Goal: Information Seeking & Learning: Learn about a topic

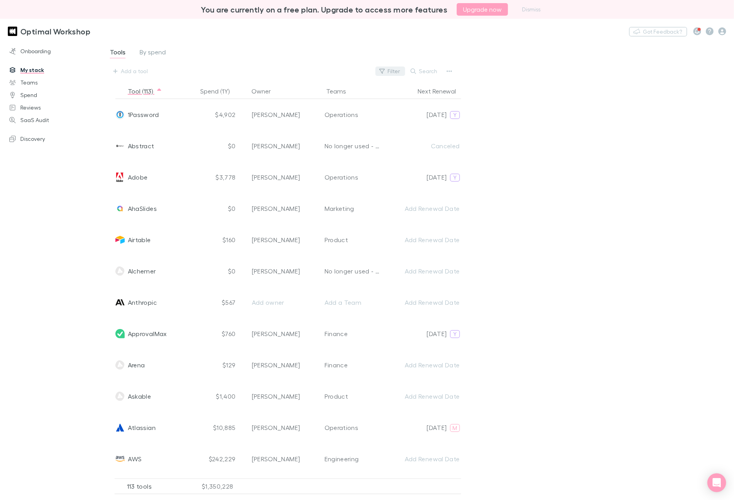
click at [384, 72] on icon "button" at bounding box center [382, 71] width 5 height 5
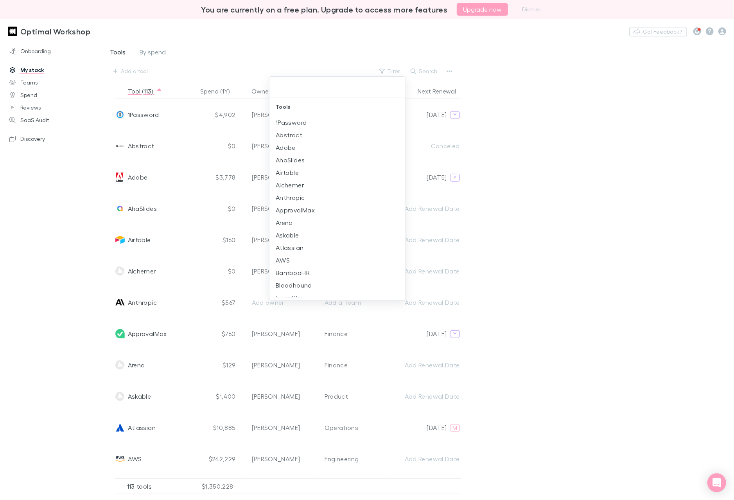
click at [492, 100] on div at bounding box center [367, 250] width 734 height 500
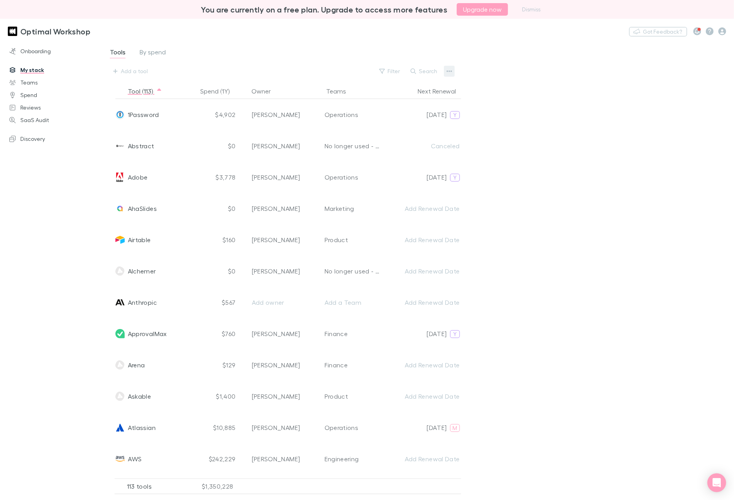
click at [452, 68] on icon "button" at bounding box center [449, 71] width 5 height 6
click at [500, 152] on div at bounding box center [367, 250] width 734 height 500
click at [46, 95] on link "Spend" at bounding box center [51, 95] width 98 height 13
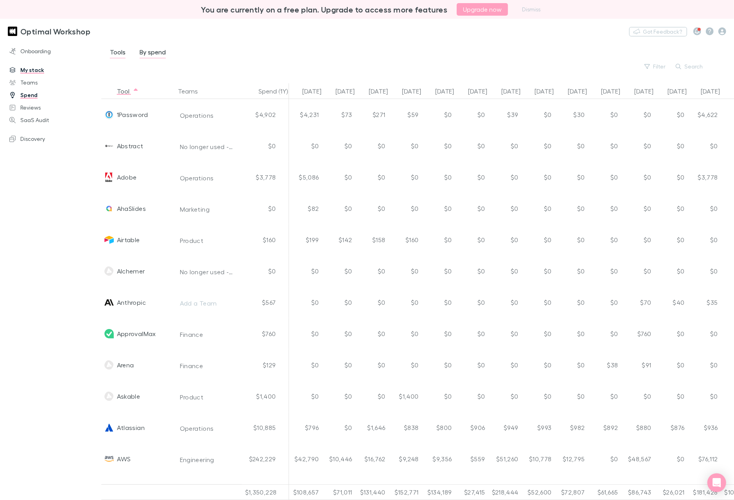
click at [500, 42] on div "Optimal Workshop Nothing Got Feedback?" at bounding box center [367, 31] width 734 height 25
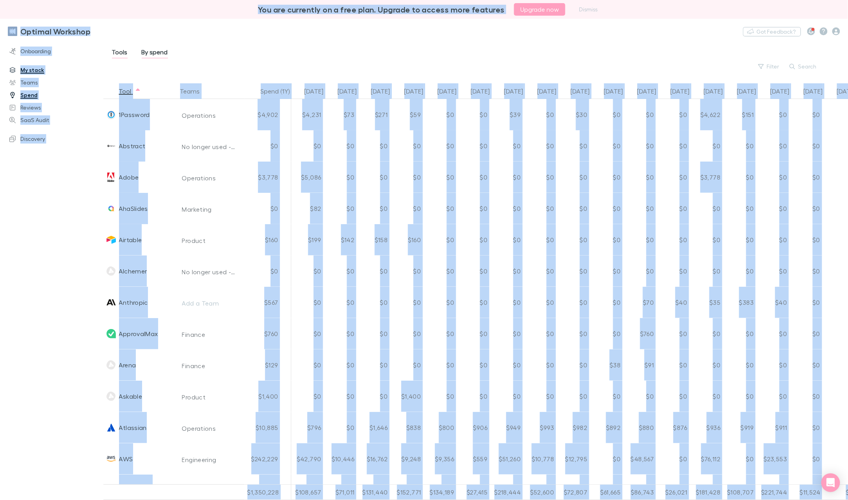
click at [296, 51] on div "Tools By spend Filter Search" at bounding box center [473, 59] width 724 height 24
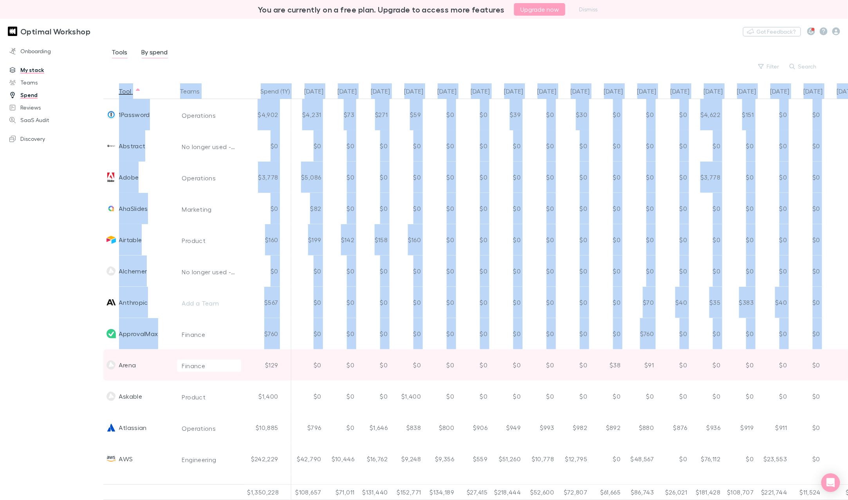
drag, startPoint x: 105, startPoint y: 89, endPoint x: 117, endPoint y: 352, distance: 263.6
click at [117, 352] on div "Tool Teams Spend (1Y) [DATE] Jun [DATE] Aug [DATE] Oct [DATE] Dec [DATE] Feb [D…" at bounding box center [475, 291] width 745 height 417
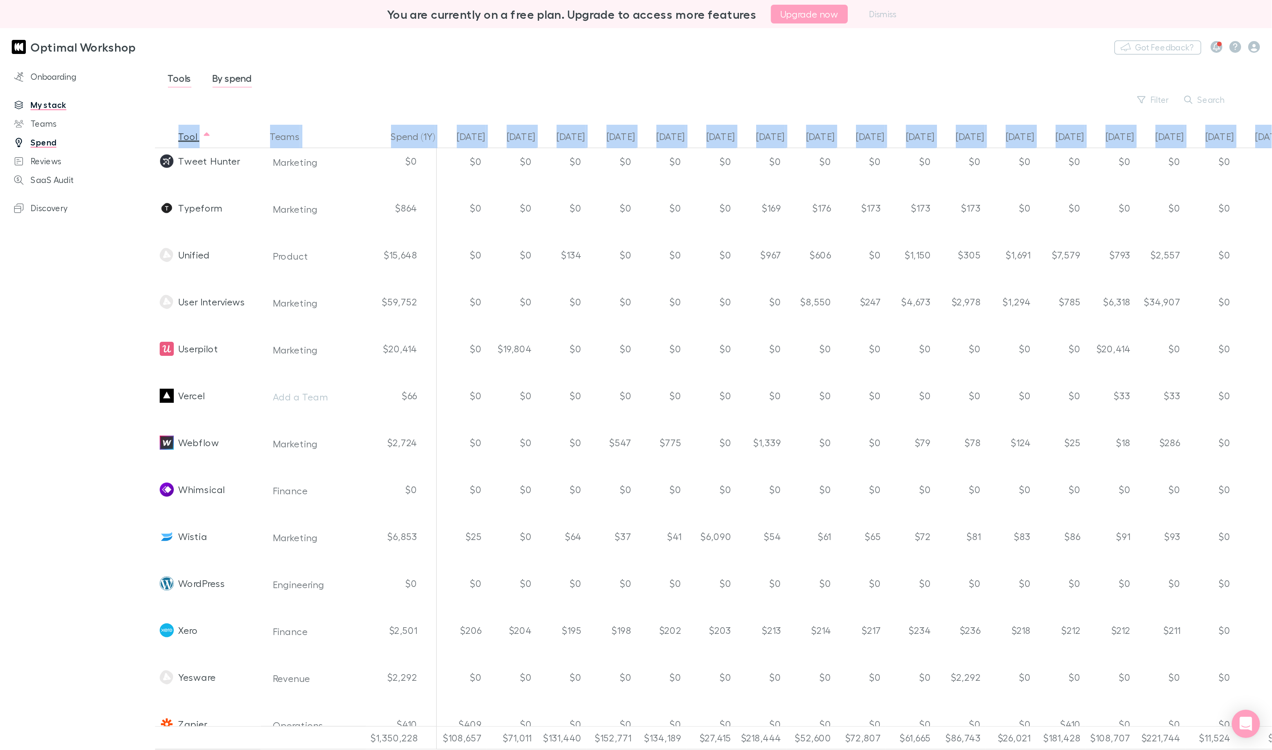
scroll to position [3162, 0]
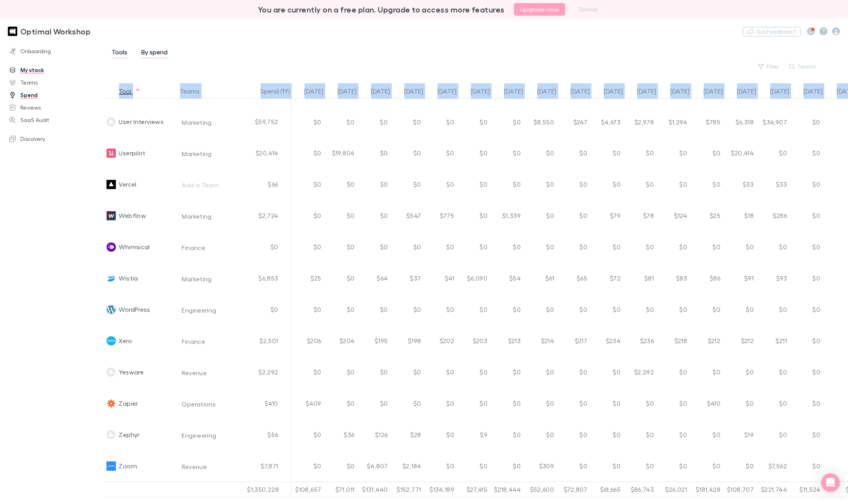
click at [97, 490] on div at bounding box center [51, 494] width 103 height 13
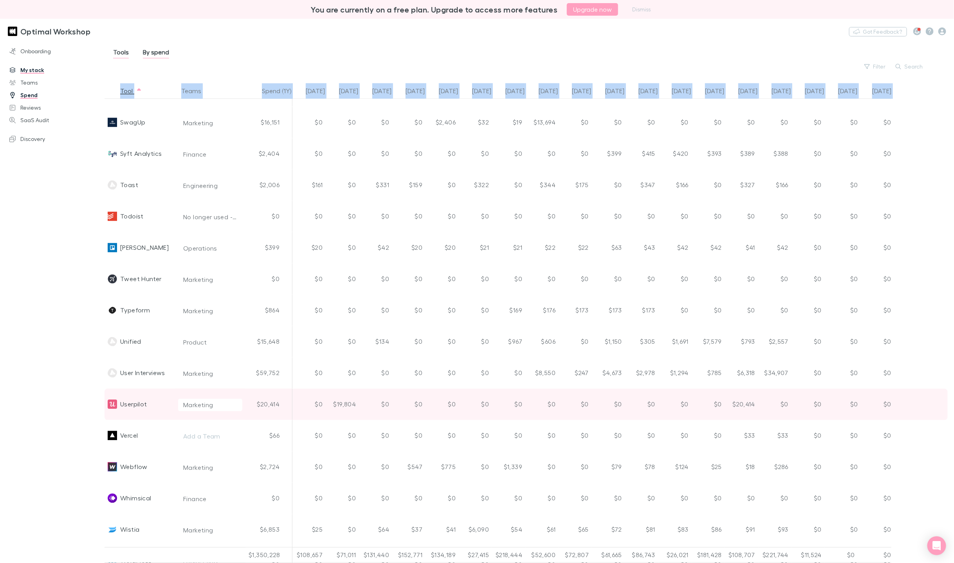
scroll to position [3091, 0]
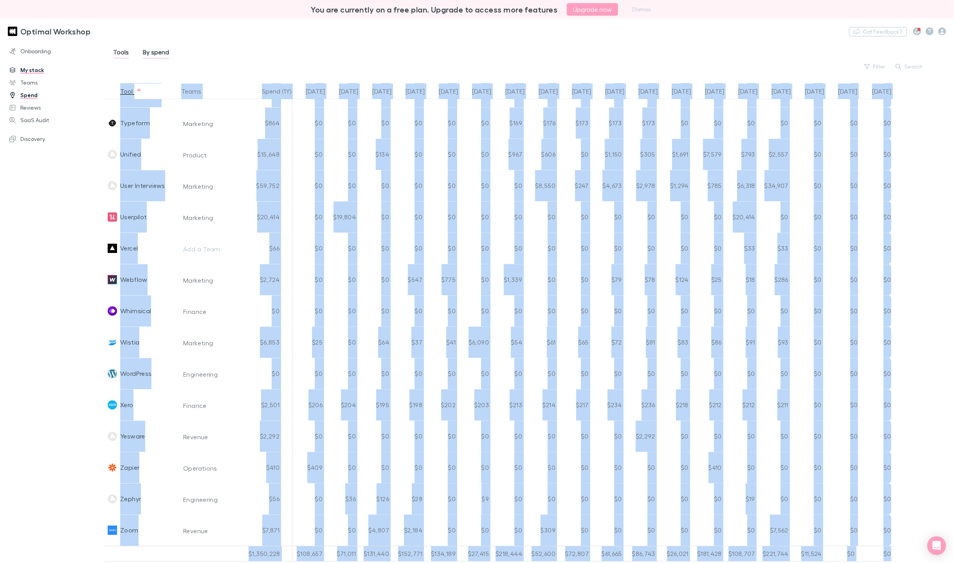
click at [500, 500] on div "$1,350,228 $108,657 $71,011 $131,440 $152,771 $134,189 $27,415 $218,444 $52,600…" at bounding box center [510, 553] width 825 height 16
copy div "Tools By spend Filter Search Tool Teams Spend (1Y) [DATE] Jun [DATE] Aug [DATE]…"
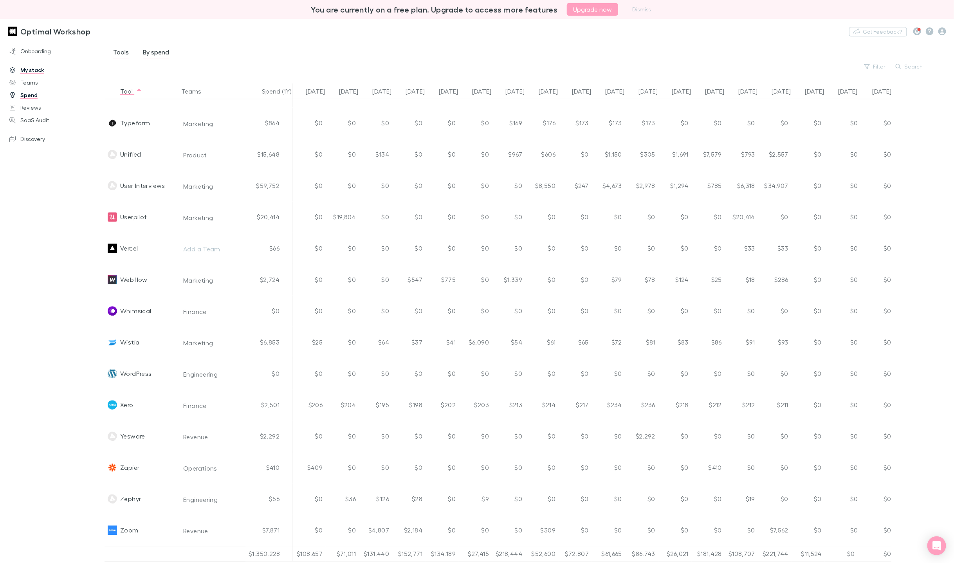
click at [61, 158] on div "Onboarding My stack Teams Spend Reviews SaaS Audit Discovery" at bounding box center [52, 296] width 104 height 507
click at [27, 68] on link "My stack" at bounding box center [52, 70] width 101 height 13
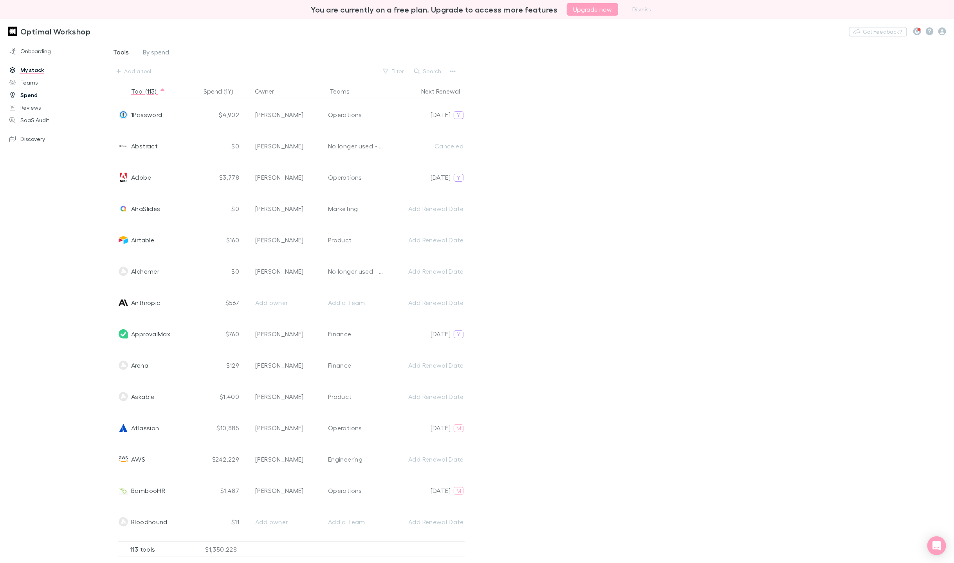
click at [31, 95] on link "Spend" at bounding box center [52, 95] width 101 height 13
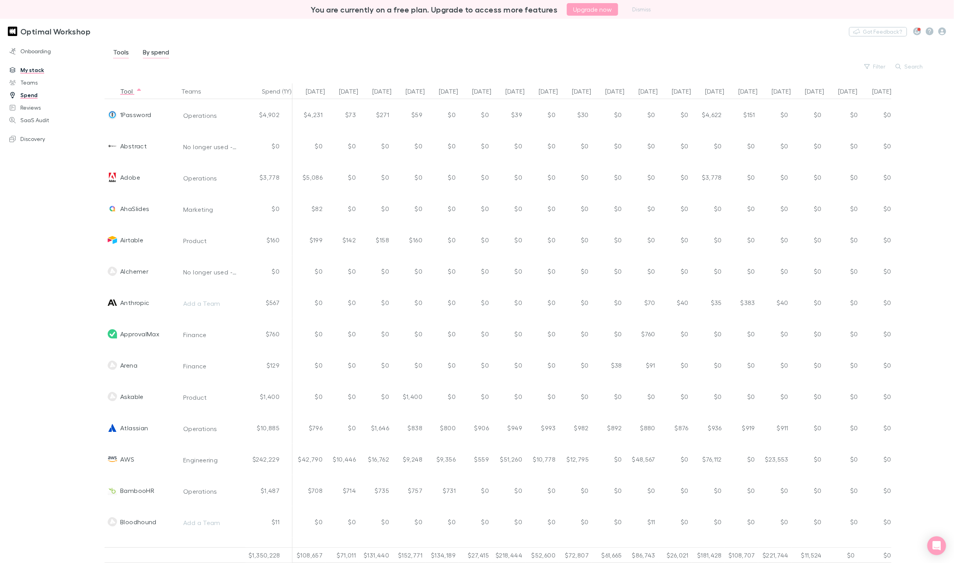
click at [40, 69] on link "My stack" at bounding box center [52, 70] width 101 height 13
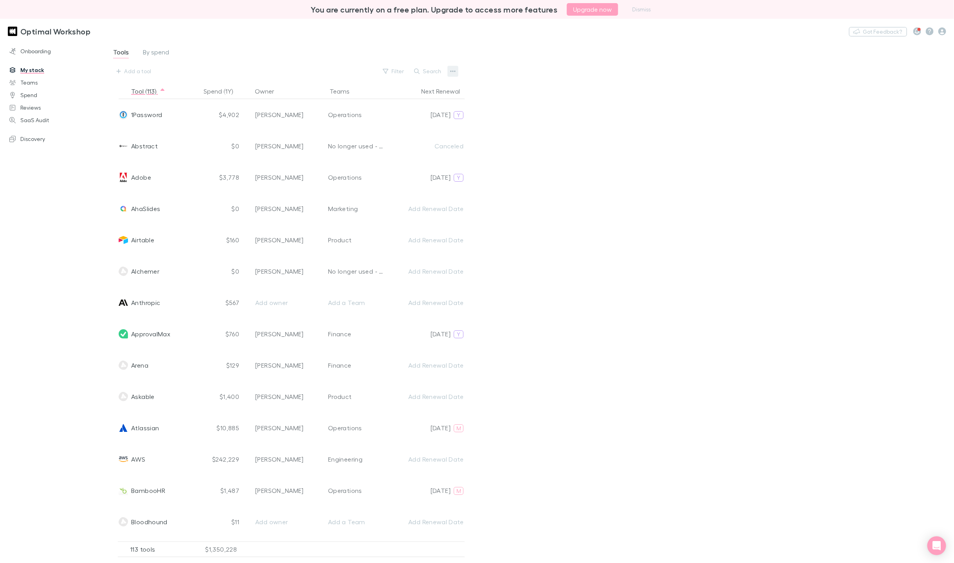
click at [454, 70] on icon "button" at bounding box center [452, 71] width 5 height 6
click at [36, 101] on div at bounding box center [477, 281] width 954 height 563
click at [34, 97] on link "Spend" at bounding box center [52, 95] width 101 height 13
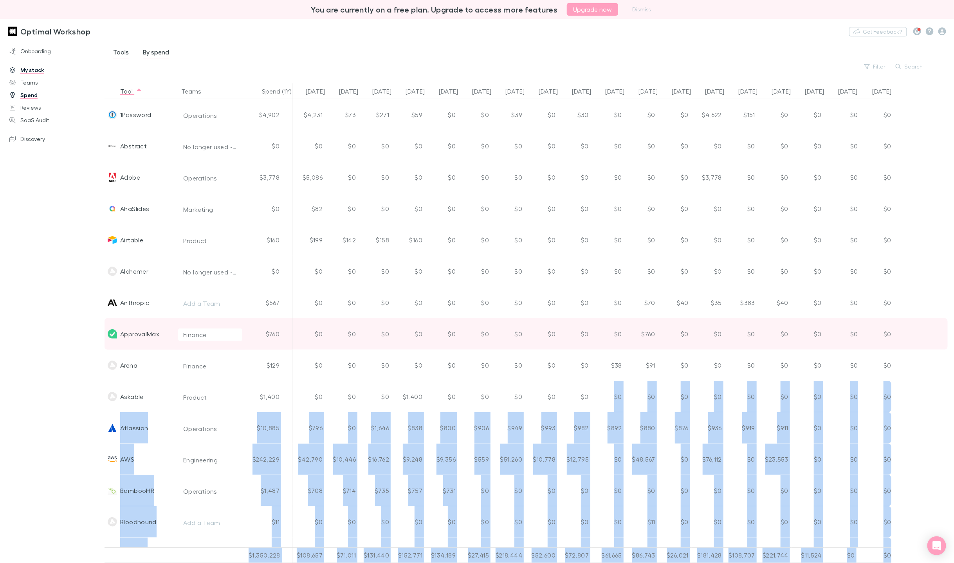
scroll to position [1, 0]
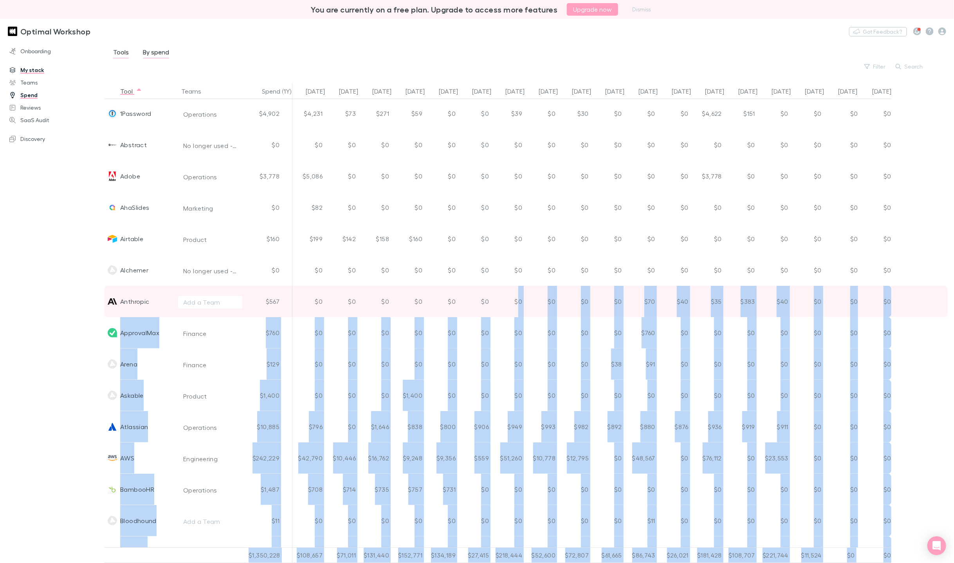
drag, startPoint x: 900, startPoint y: 554, endPoint x: 520, endPoint y: 312, distance: 449.8
click at [500, 312] on div "Tool Teams Spend (1Y) [DATE] Jun [DATE] Aug [DATE] Oct [DATE] Dec [DATE] Feb [D…" at bounding box center [528, 322] width 849 height 479
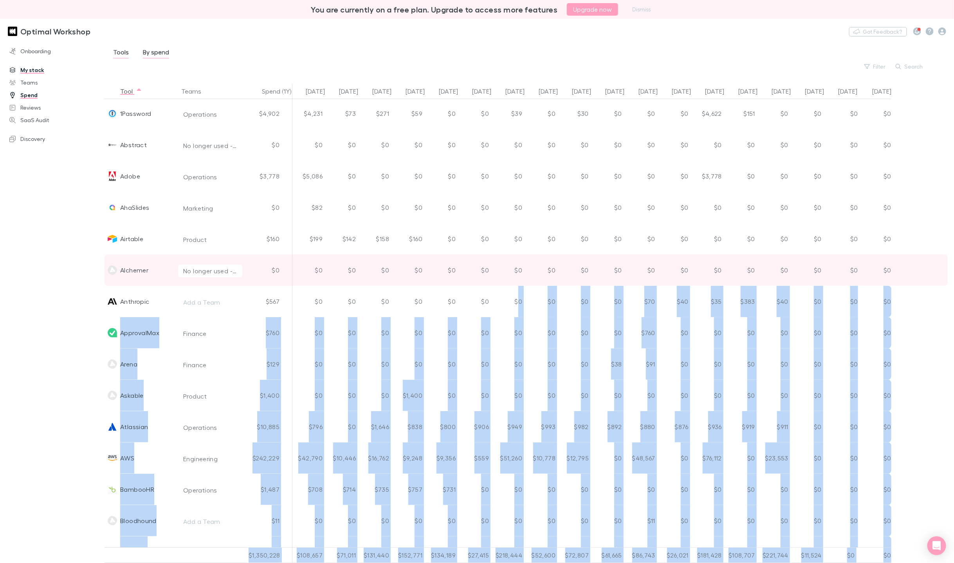
copy div "0 $0 $0 $0 $70 $40 $35 $383 $40 $0 $0 $0 ApprovalMax Finance $760 $0 $0 $0 $0 $…"
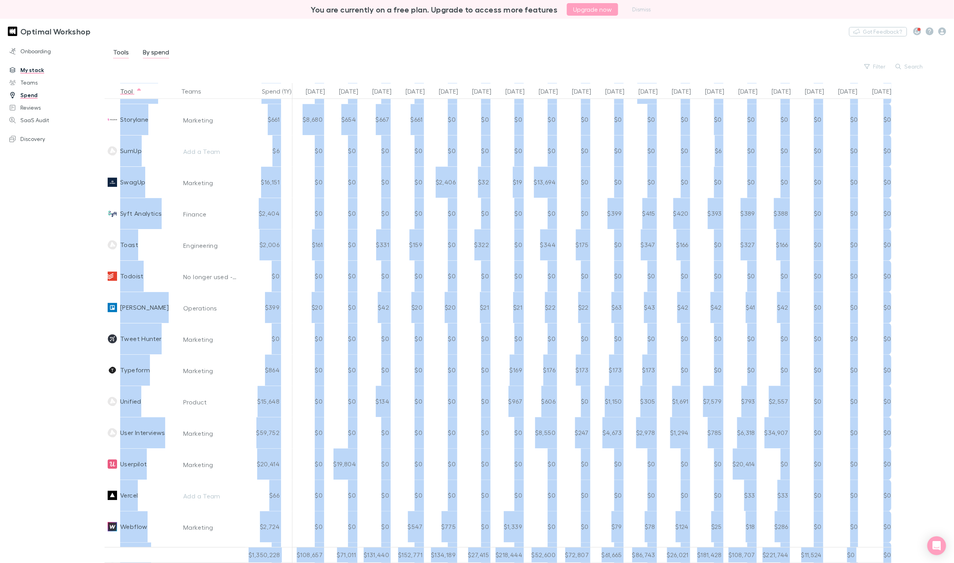
scroll to position [3091, 0]
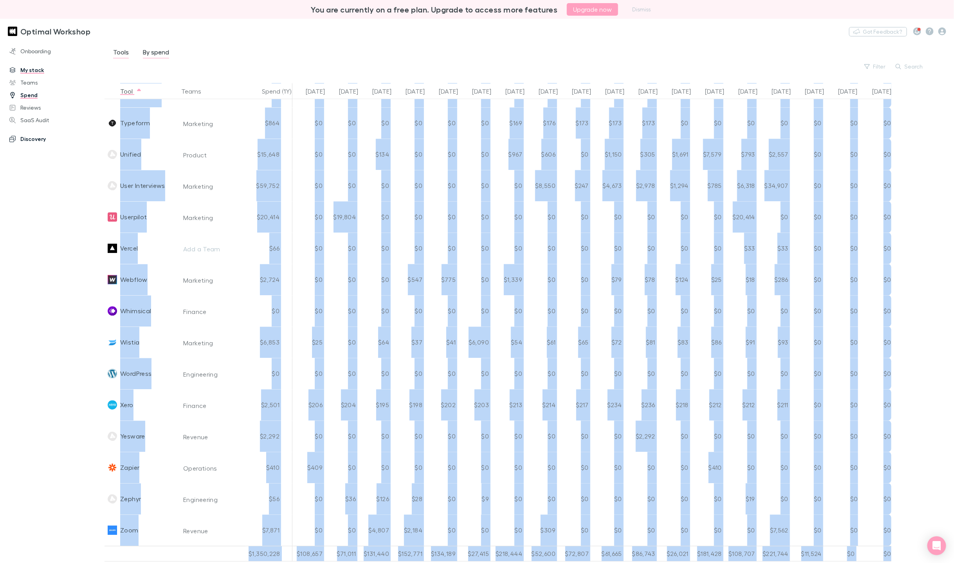
click at [35, 138] on link "Discovery" at bounding box center [52, 139] width 101 height 13
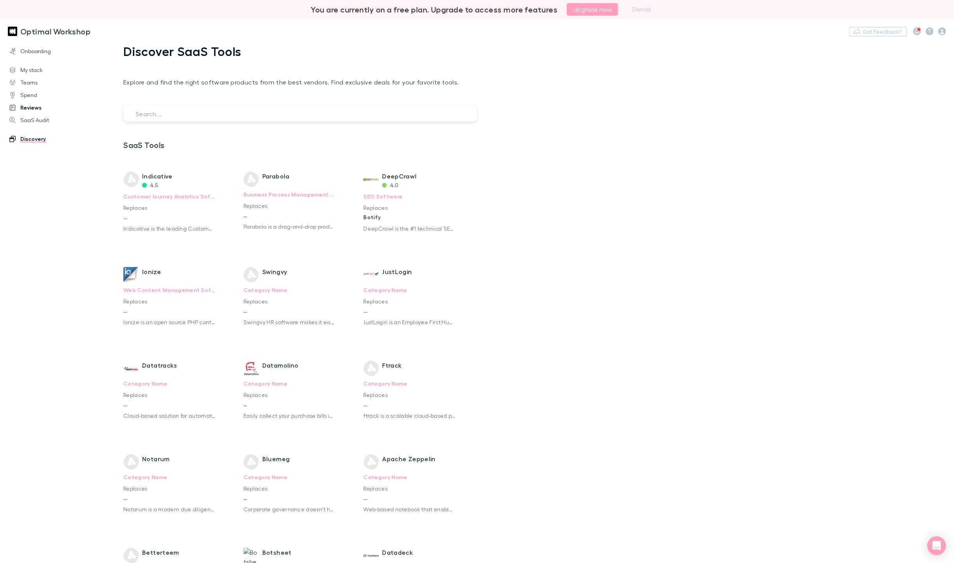
click at [45, 106] on link "Reviews" at bounding box center [52, 107] width 101 height 13
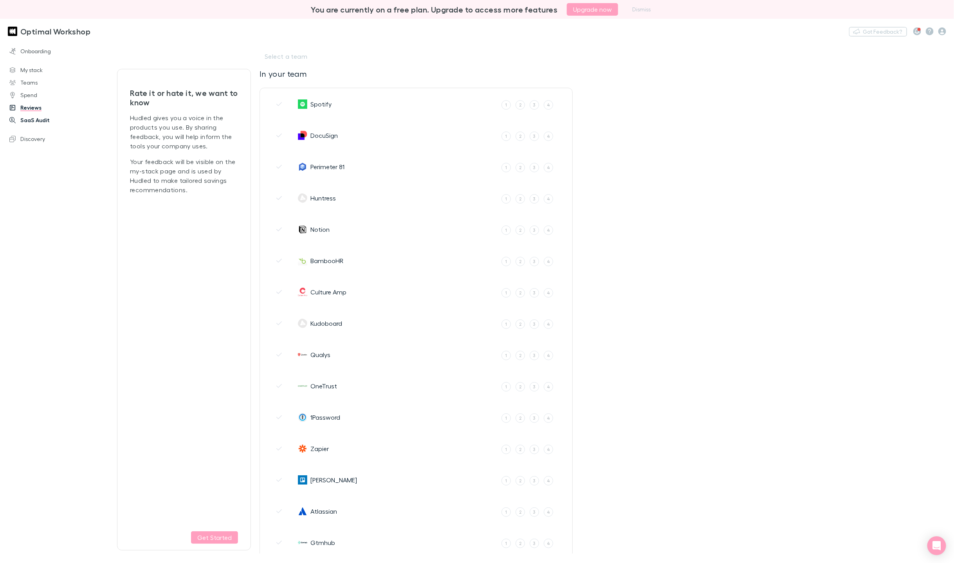
click at [41, 119] on link "SaaS Audit" at bounding box center [52, 120] width 101 height 13
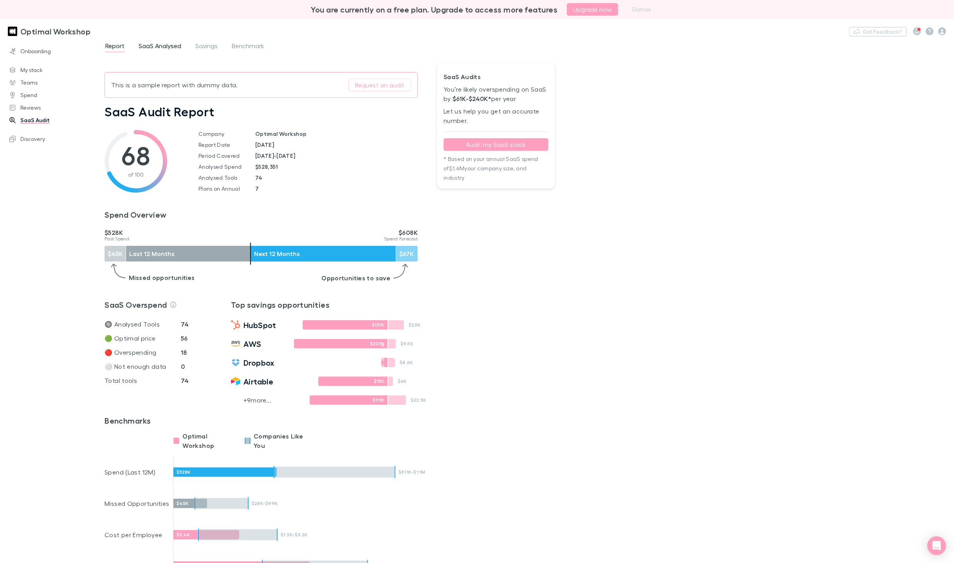
click at [164, 45] on span "SaaS Analysed" at bounding box center [160, 47] width 43 height 10
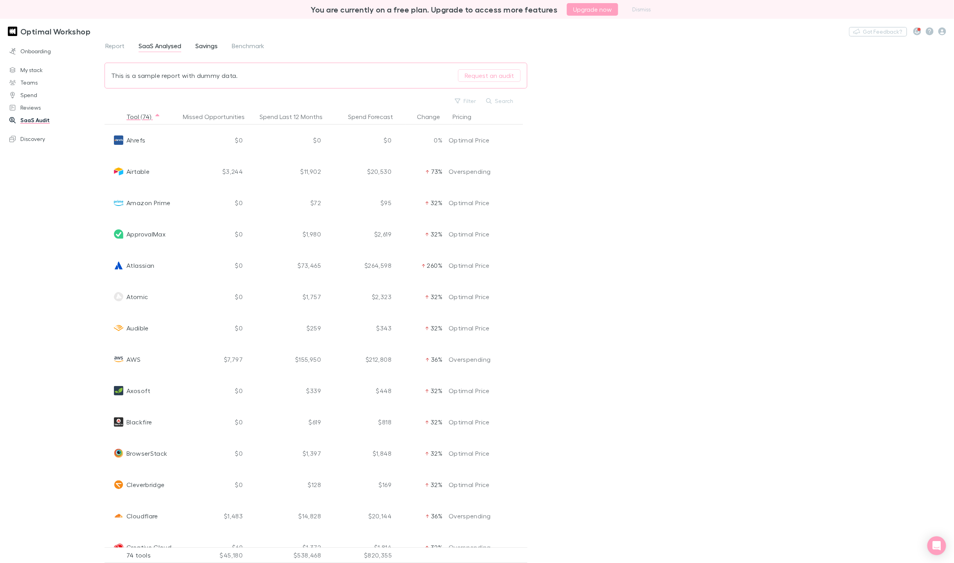
click at [205, 48] on span "Savings" at bounding box center [206, 47] width 22 height 10
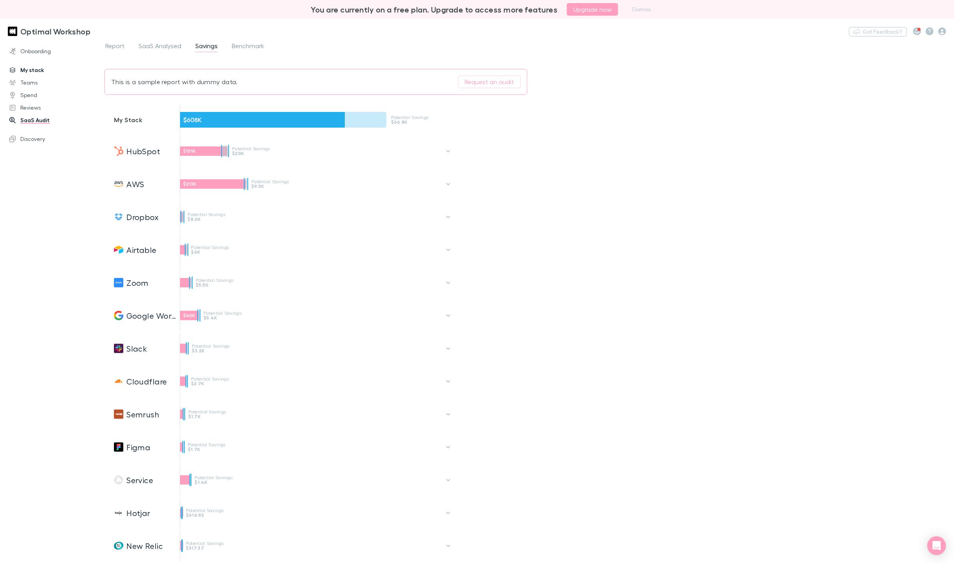
click at [34, 69] on link "My stack" at bounding box center [52, 70] width 101 height 13
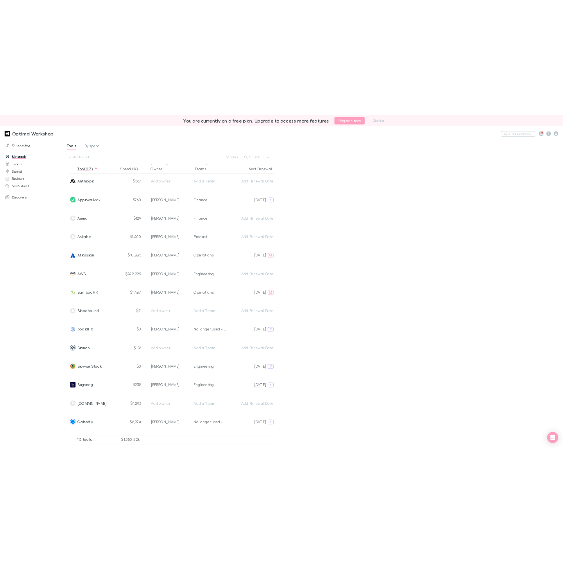
scroll to position [193, 0]
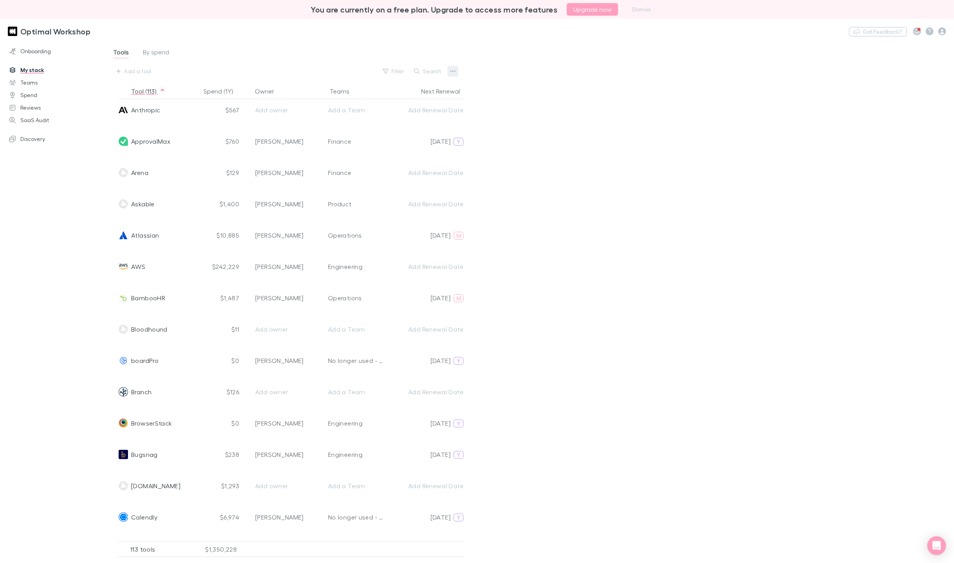
click at [453, 70] on icon "button" at bounding box center [452, 71] width 5 height 6
click at [413, 114] on p "Monthly spend" at bounding box center [405, 115] width 108 height 14
